Goal: Task Accomplishment & Management: Use online tool/utility

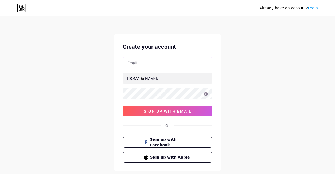
click at [155, 63] on input "text" at bounding box center [167, 62] width 89 height 11
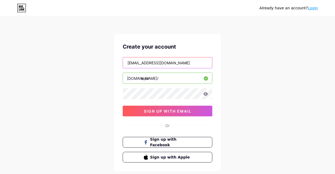
type input "[EMAIL_ADDRESS][DOMAIN_NAME]"
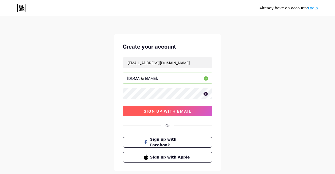
click at [150, 109] on span "sign up with email" at bounding box center [168, 111] width 48 height 5
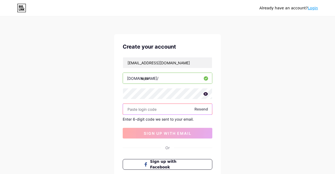
paste input "240106"
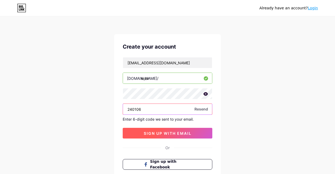
type input "240106"
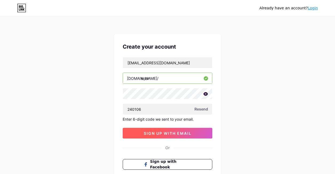
click at [184, 133] on span "sign up with email" at bounding box center [168, 133] width 48 height 5
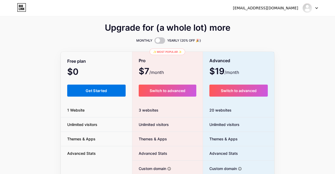
click at [118, 90] on button "Get Started" at bounding box center [96, 91] width 58 height 12
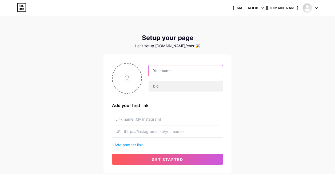
click at [175, 71] on input "text" at bounding box center [186, 70] width 74 height 11
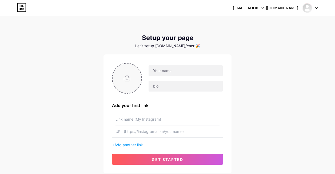
click at [124, 85] on input "file" at bounding box center [127, 78] width 29 height 30
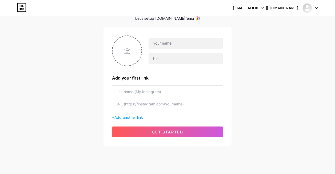
scroll to position [38, 0]
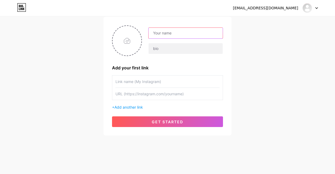
click at [176, 33] on input "text" at bounding box center [186, 33] width 74 height 11
type input "Encr"
click at [133, 38] on input "file" at bounding box center [127, 41] width 29 height 30
type input "C:\fakepath\yay.png"
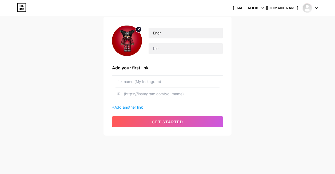
click at [146, 82] on input "text" at bounding box center [168, 82] width 104 height 12
click at [128, 106] on span "Add another link" at bounding box center [128, 107] width 29 height 5
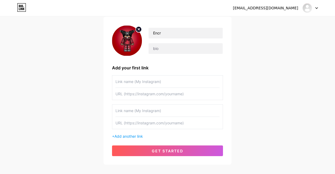
click at [143, 82] on input "text" at bounding box center [168, 82] width 104 height 12
click at [144, 82] on input "text" at bounding box center [168, 82] width 104 height 12
drag, startPoint x: 164, startPoint y: 50, endPoint x: 134, endPoint y: 50, distance: 30.1
click at [134, 50] on div "Encr" at bounding box center [167, 40] width 111 height 31
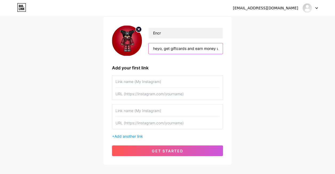
drag, startPoint x: 164, startPoint y: 47, endPoint x: 125, endPoint y: 50, distance: 39.1
click at [125, 50] on div "Encr heyo, get giftcards and earn money using the sites listed below" at bounding box center [167, 40] width 111 height 31
type input "heyo, get giftcards and earn money using the sites listed below"
click at [127, 84] on input "text" at bounding box center [168, 82] width 104 height 12
type input "grindbux"
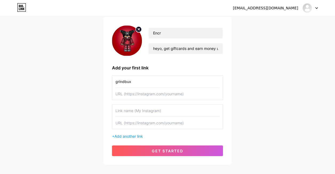
click at [141, 96] on input "text" at bounding box center [168, 94] width 104 height 12
paste input "[URL][DOMAIN_NAME]"
type input "[URL][DOMAIN_NAME]"
click at [134, 110] on input "text" at bounding box center [168, 111] width 104 height 12
type input "n"
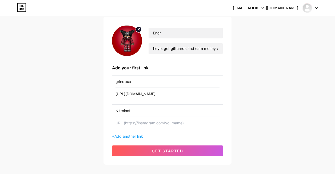
type input "Nitroloot"
click at [133, 124] on input "text" at bounding box center [168, 123] width 104 height 12
paste input "[URL][DOMAIN_NAME]"
type input "[URL][DOMAIN_NAME]"
click at [119, 136] on span "Add another link" at bounding box center [128, 136] width 29 height 5
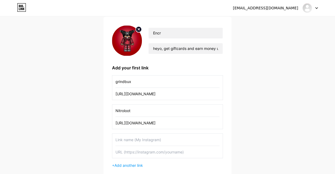
click at [120, 137] on input "text" at bounding box center [168, 140] width 104 height 12
type input "Chequity"
paste input "[URL][DOMAIN_NAME]"
type input "[URL][DOMAIN_NAME]"
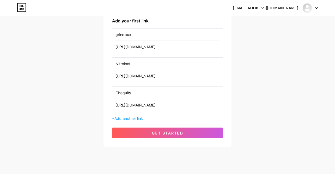
scroll to position [96, 0]
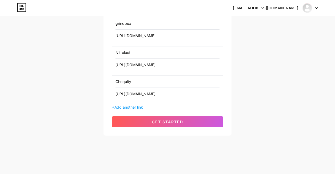
drag, startPoint x: 120, startPoint y: 108, endPoint x: 84, endPoint y: 97, distance: 38.1
click at [120, 108] on span "Add another link" at bounding box center [128, 107] width 29 height 5
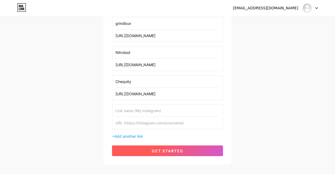
click at [134, 150] on button "get started" at bounding box center [167, 150] width 111 height 11
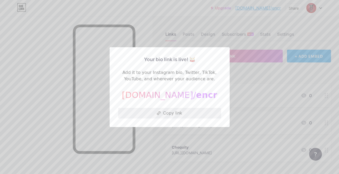
click at [176, 113] on button "Copy link" at bounding box center [169, 113] width 103 height 11
click at [94, 150] on div at bounding box center [169, 87] width 339 height 174
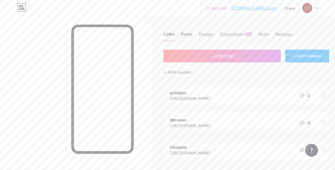
click at [189, 36] on div "Posts" at bounding box center [187, 36] width 12 height 10
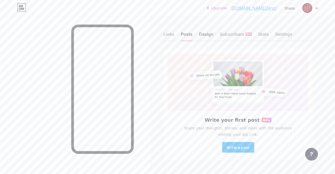
click at [205, 36] on div "Design" at bounding box center [206, 36] width 14 height 10
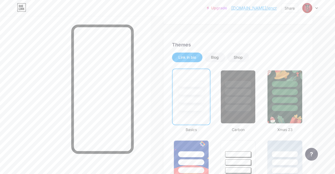
scroll to position [107, 0]
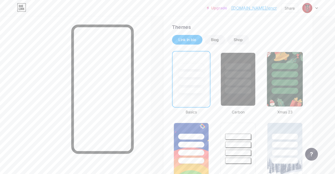
click at [288, 94] on div at bounding box center [285, 79] width 36 height 55
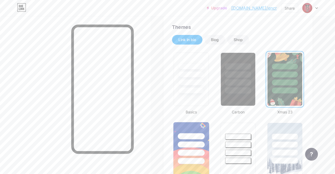
click at [200, 137] on div at bounding box center [191, 136] width 27 height 6
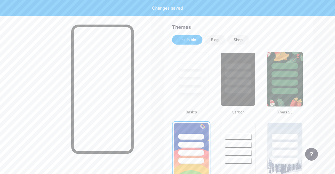
click at [286, 101] on img at bounding box center [284, 79] width 35 height 54
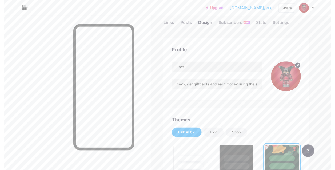
scroll to position [0, 0]
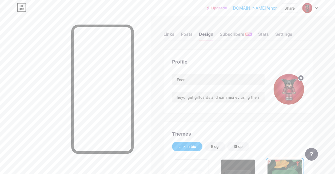
click at [177, 36] on div "Links Posts Design Subscribers NEW Stats Settings" at bounding box center [238, 31] width 149 height 19
click at [174, 37] on div "Links" at bounding box center [169, 36] width 11 height 10
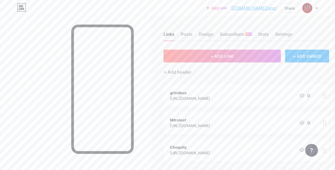
click at [296, 57] on div "+ ADD EMBED" at bounding box center [307, 56] width 44 height 13
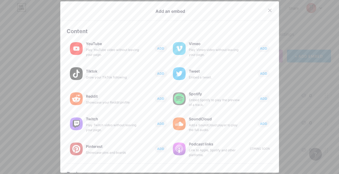
click at [263, 18] on div "Add an embed" at bounding box center [170, 13] width 236 height 15
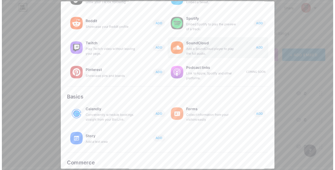
scroll to position [100, 0]
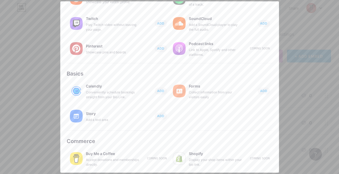
click at [305, 23] on div at bounding box center [169, 87] width 339 height 174
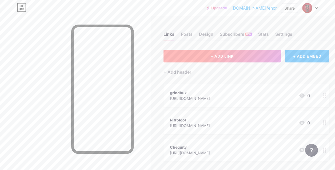
click at [211, 54] on button "+ ADD LINK" at bounding box center [222, 56] width 117 height 13
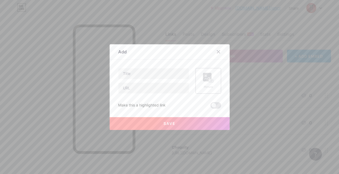
click at [267, 85] on div at bounding box center [169, 87] width 339 height 174
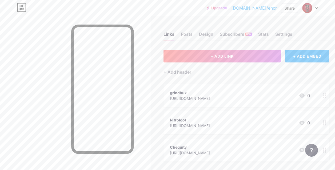
click at [175, 97] on div "[URL][DOMAIN_NAME]" at bounding box center [190, 99] width 40 height 6
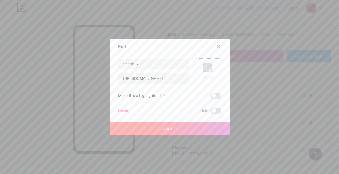
click at [212, 79] on div "Picture" at bounding box center [209, 71] width 26 height 26
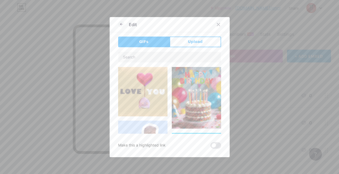
click at [248, 59] on div at bounding box center [169, 87] width 339 height 174
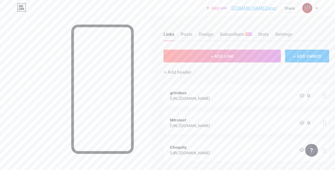
drag, startPoint x: 162, startPoint y: 95, endPoint x: 167, endPoint y: 94, distance: 5.1
click at [163, 95] on div "Links Posts Design Subscribers NEW Stats Settings + ADD LINK + ADD EMBED + Add …" at bounding box center [176, 120] width 352 height 208
click at [168, 94] on div "grindbux [URL][DOMAIN_NAME] 0" at bounding box center [247, 95] width 166 height 23
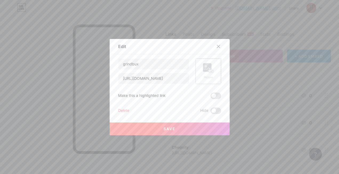
click at [205, 74] on div "Picture" at bounding box center [208, 71] width 11 height 16
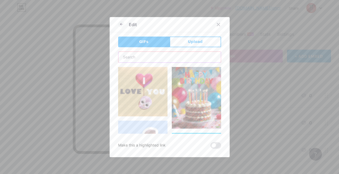
click at [185, 56] on input "text" at bounding box center [169, 57] width 102 height 11
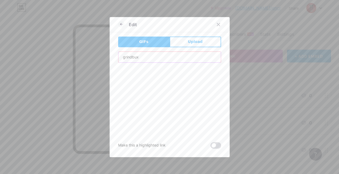
type input "grindbux"
click at [216, 145] on span at bounding box center [216, 145] width 11 height 6
click at [211, 147] on input "checkbox" at bounding box center [211, 147] width 0 height 0
click at [247, 50] on div at bounding box center [169, 87] width 339 height 174
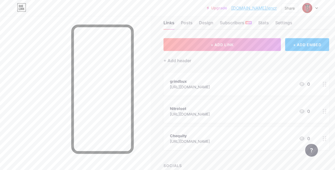
scroll to position [0, 0]
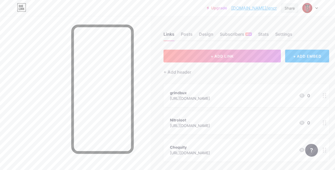
click at [295, 8] on div "Share" at bounding box center [289, 7] width 17 height 9
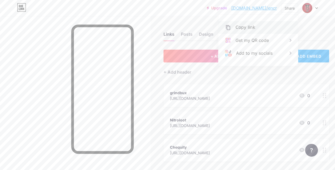
click at [257, 27] on div "Copy link" at bounding box center [259, 27] width 80 height 13
click at [28, 10] on div "Upgrade [DOMAIN_NAME]/encr [DOMAIN_NAME]/encr Share Copied [URL][DOMAIN_NAME] G…" at bounding box center [167, 8] width 335 height 10
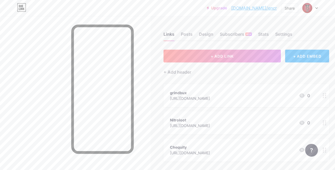
click at [25, 10] on icon at bounding box center [21, 7] width 9 height 9
